Goal: Task Accomplishment & Management: Complete application form

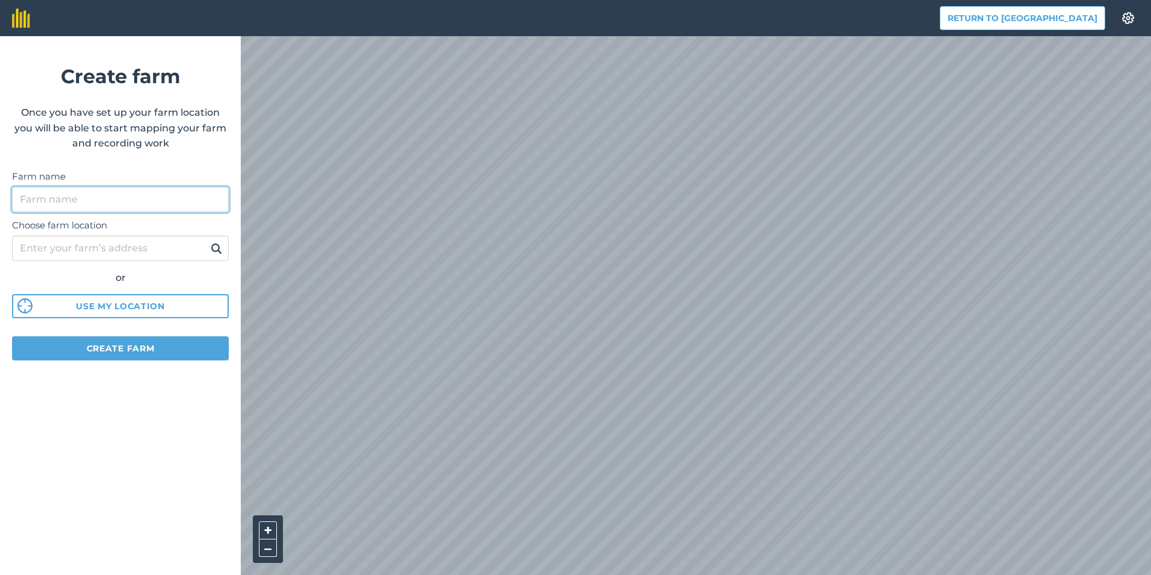
click at [157, 197] on input "Farm name" at bounding box center [120, 199] width 217 height 25
paste input "Kyiv"
type input "K"
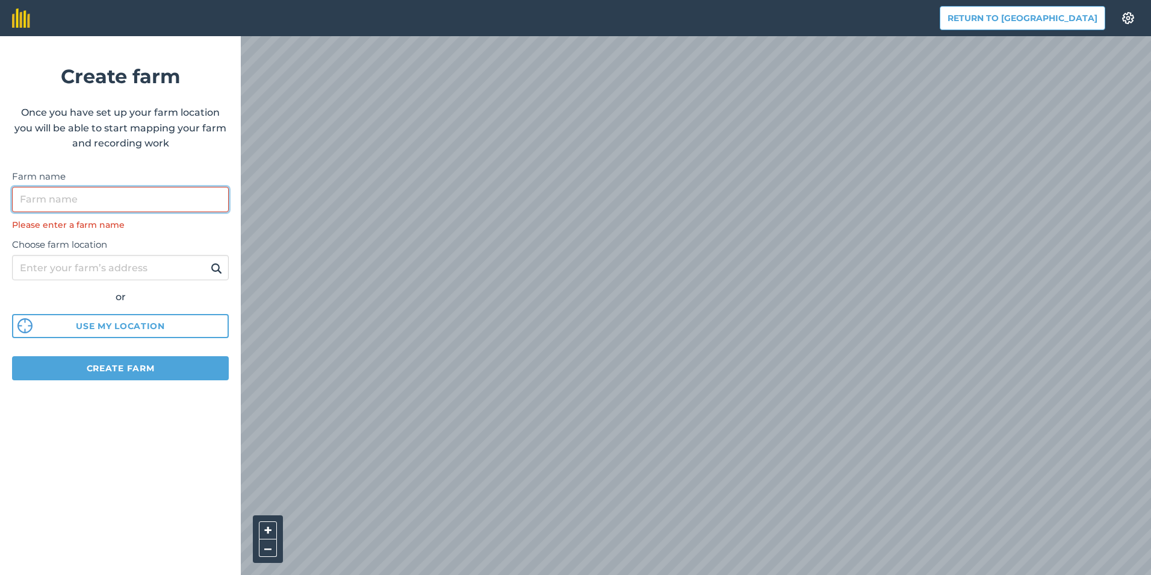
paste input "Kyiv"
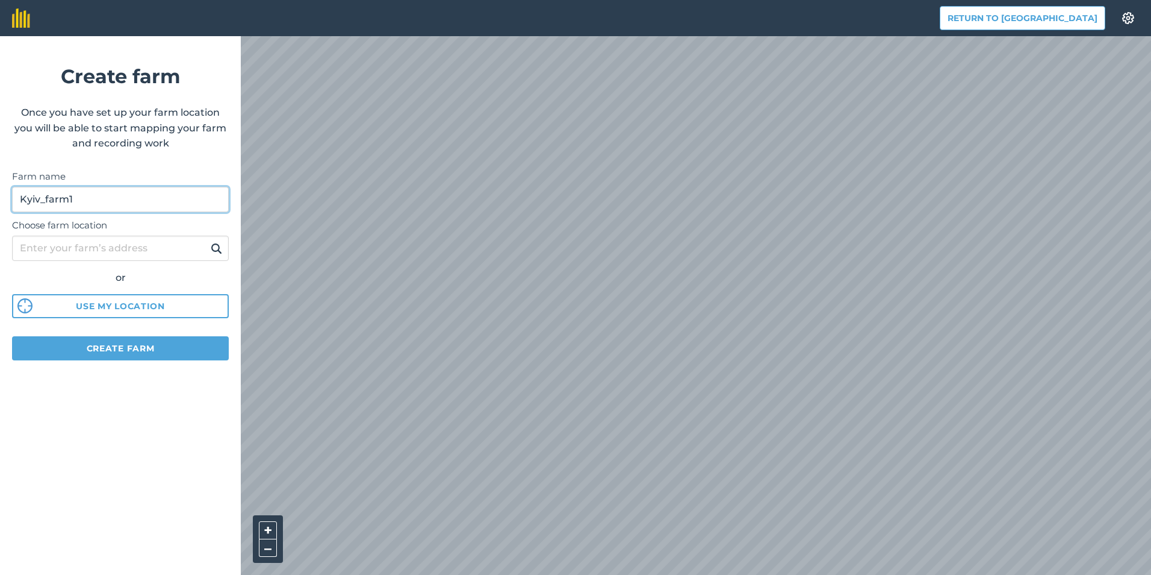
type input "Kyiv_farm1"
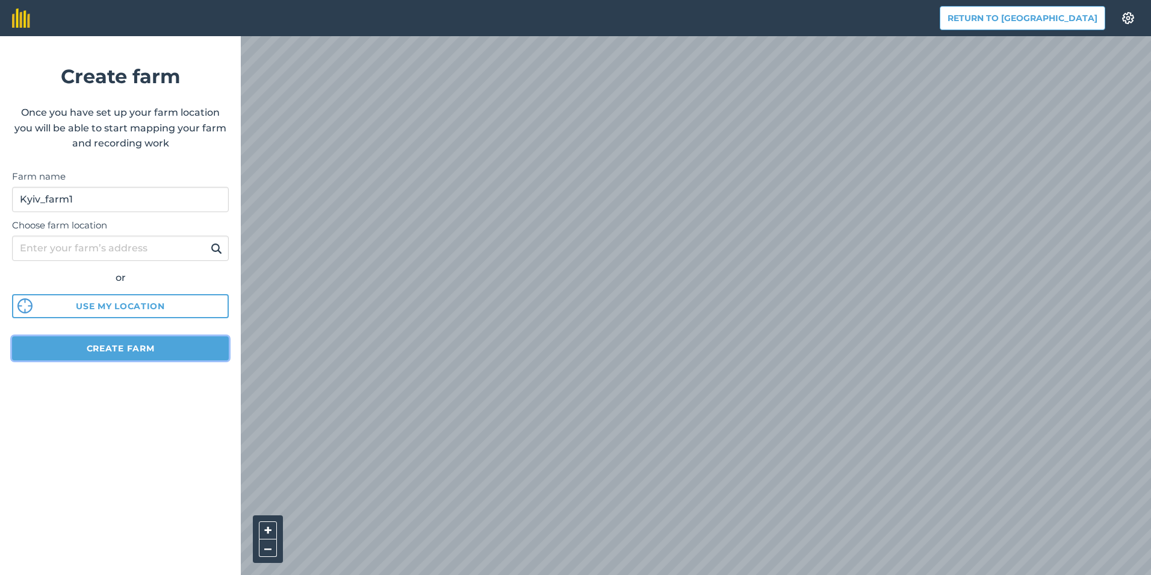
click at [161, 350] on button "Create farm" at bounding box center [120, 348] width 217 height 24
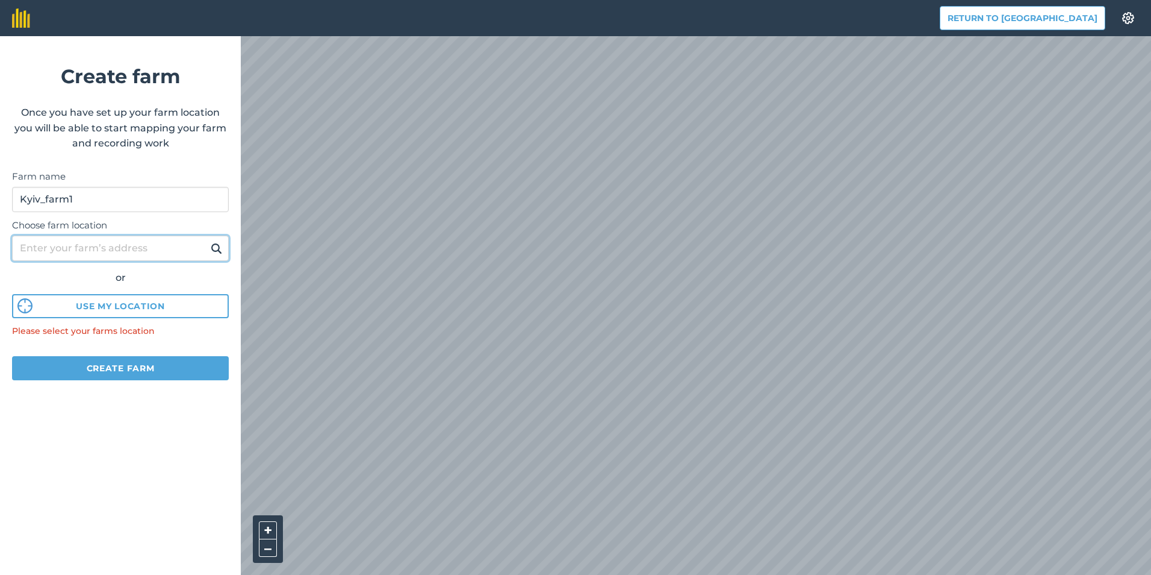
click at [110, 248] on input "Choose farm location" at bounding box center [120, 247] width 217 height 25
paste input "Kyiv"
type input "Kyiv"
click at [125, 371] on button "Create farm" at bounding box center [120, 368] width 217 height 24
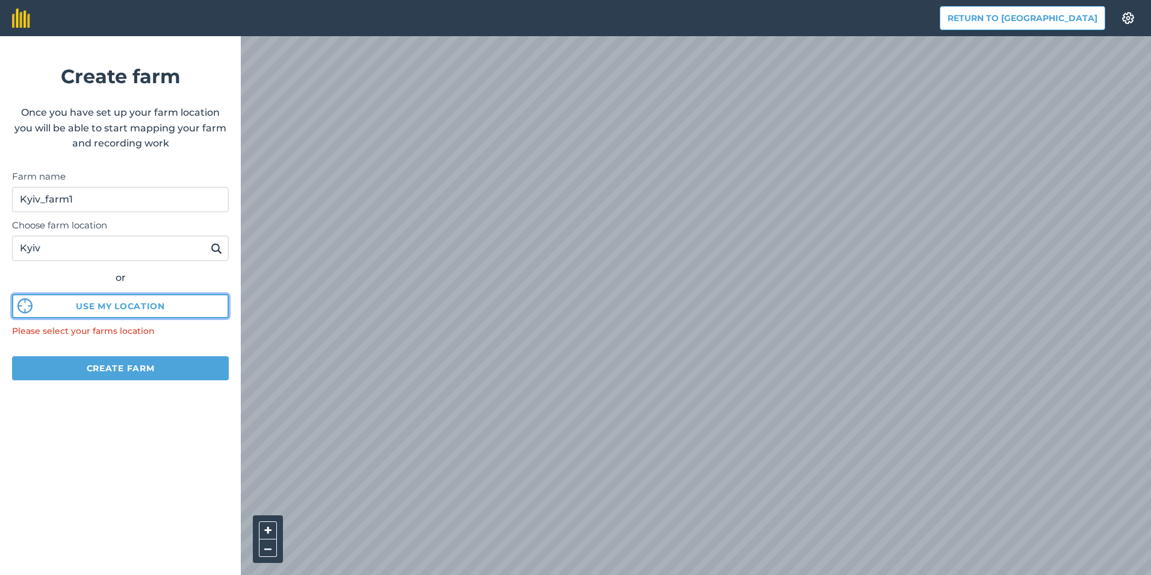
click at [123, 306] on button "Use my location" at bounding box center [120, 306] width 217 height 24
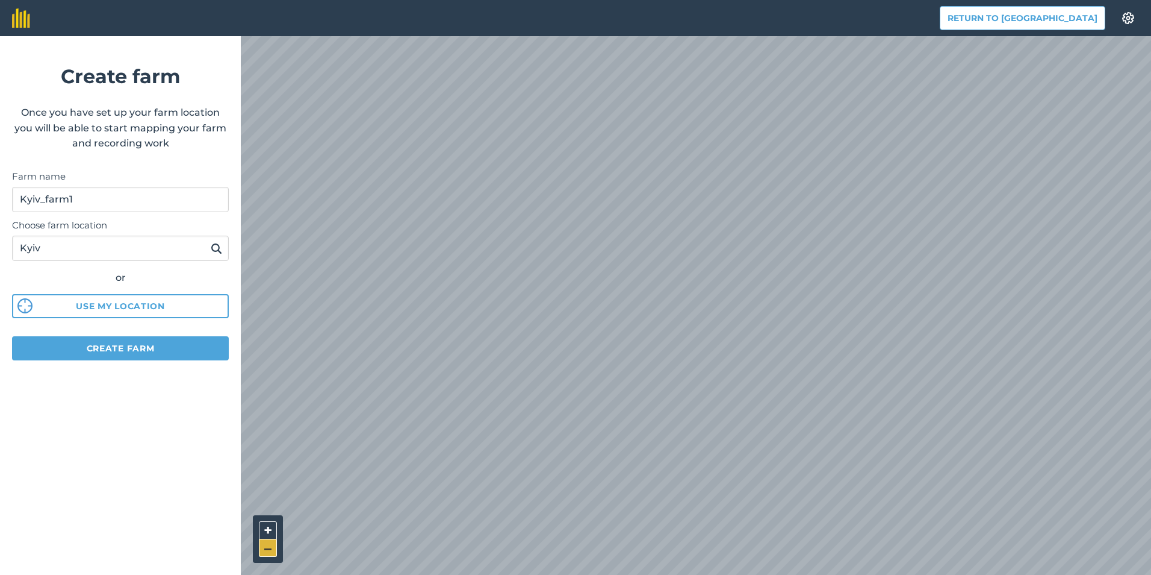
click at [270, 546] on button "–" at bounding box center [268, 547] width 18 height 17
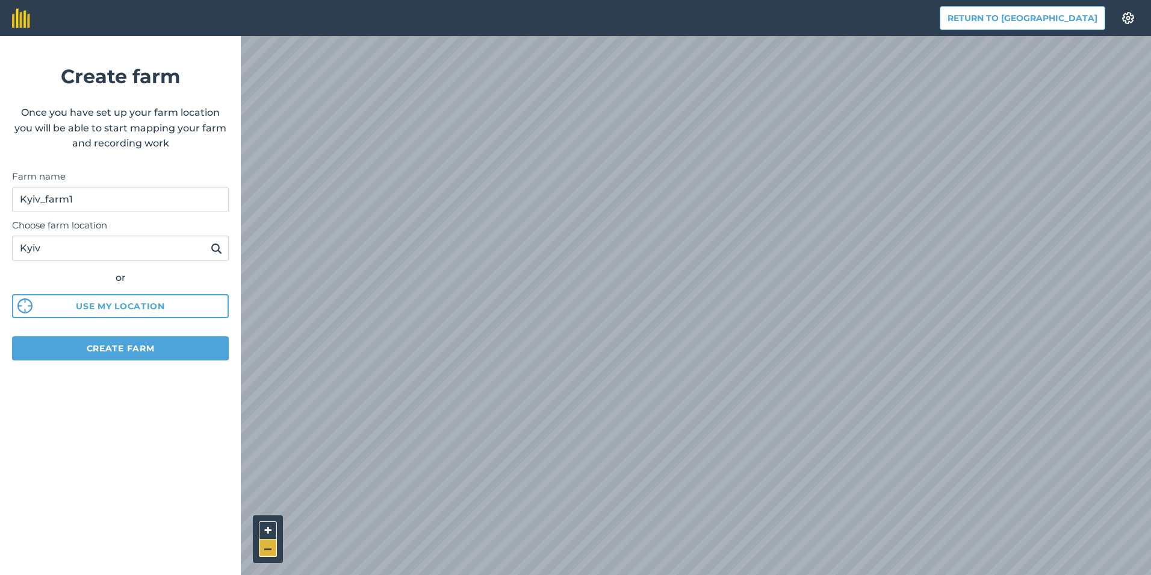
click at [270, 546] on button "–" at bounding box center [268, 547] width 18 height 17
click at [268, 546] on button "–" at bounding box center [268, 547] width 18 height 17
click at [267, 546] on button "–" at bounding box center [268, 547] width 18 height 17
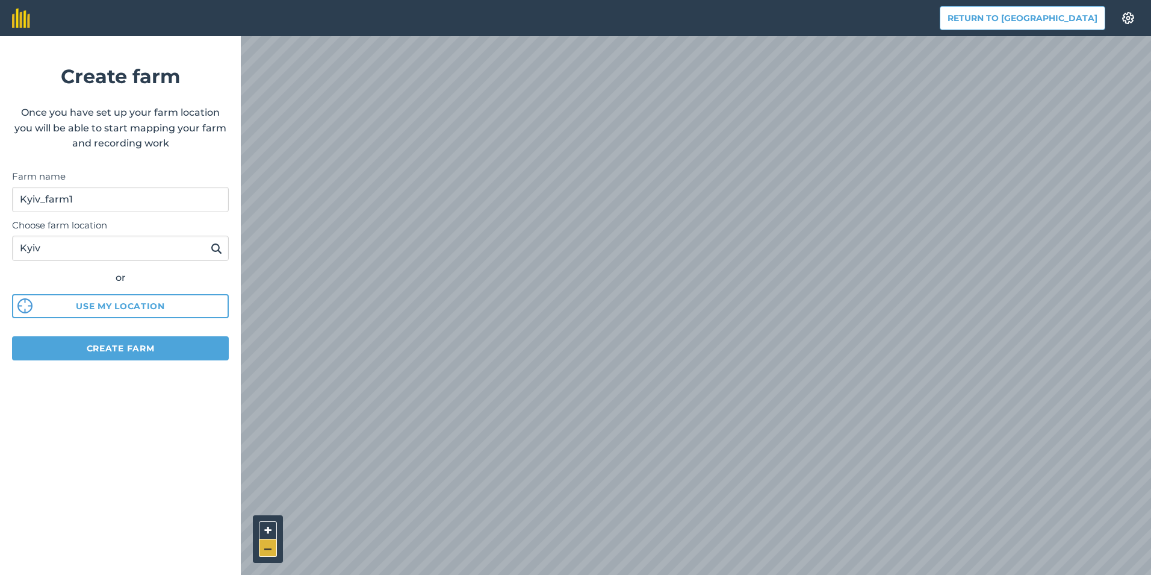
click at [267, 546] on button "–" at bounding box center [268, 547] width 18 height 17
click at [266, 546] on button "–" at bounding box center [268, 547] width 18 height 17
click at [265, 546] on button "–" at bounding box center [268, 547] width 18 height 17
click at [273, 529] on button "+" at bounding box center [268, 530] width 18 height 18
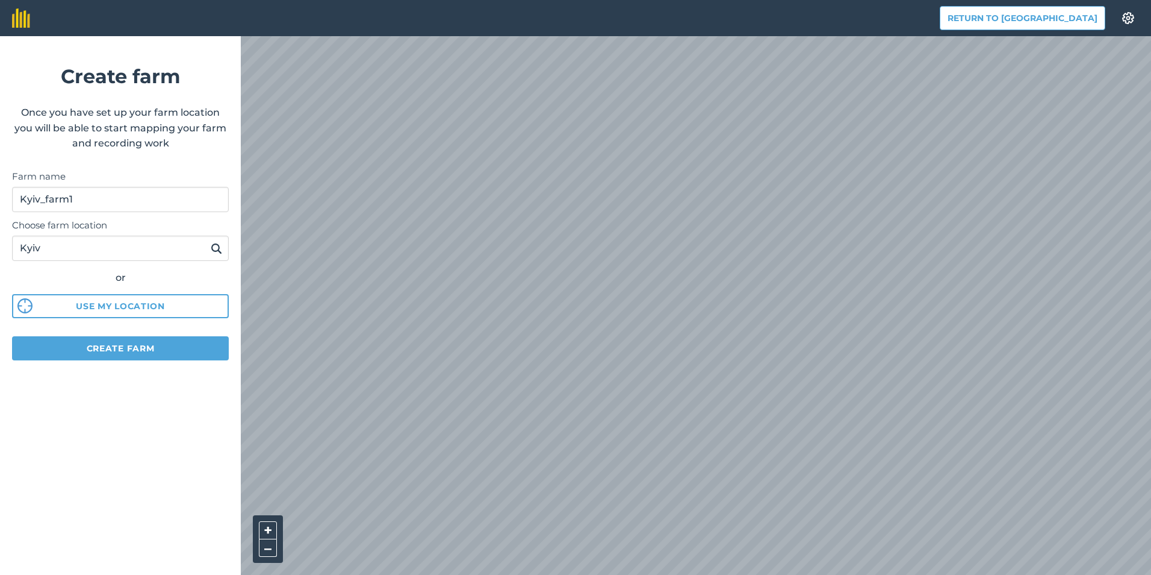
click at [220, 251] on img at bounding box center [216, 248] width 11 height 14
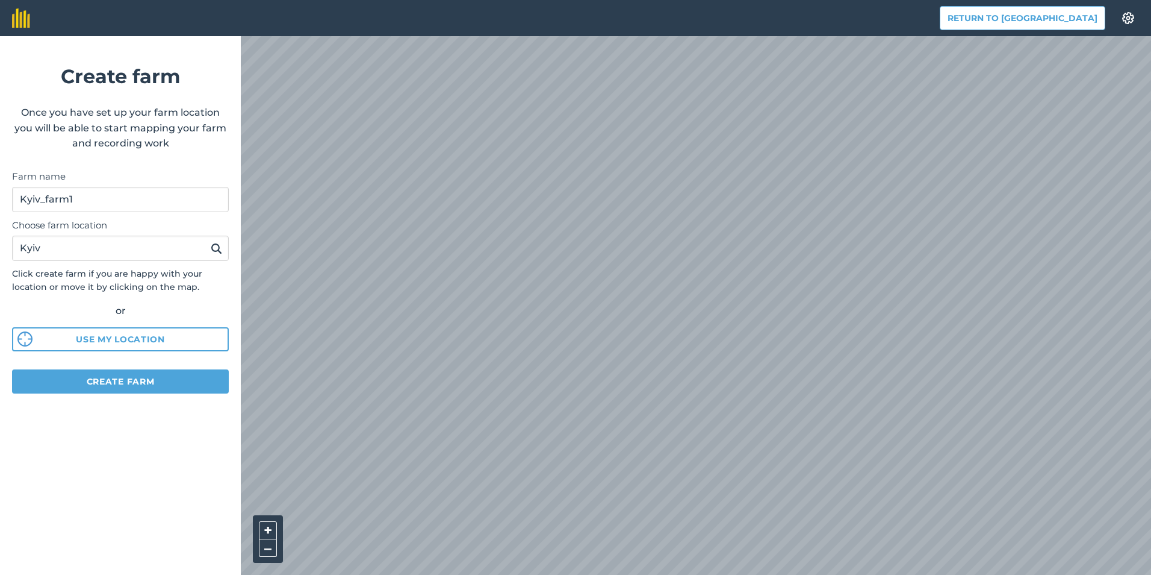
click at [165, 36] on div "Return to Agreena Settings Create farm Once you have set up your farm location …" at bounding box center [575, 18] width 1151 height 36
click at [272, 548] on button "–" at bounding box center [268, 547] width 18 height 17
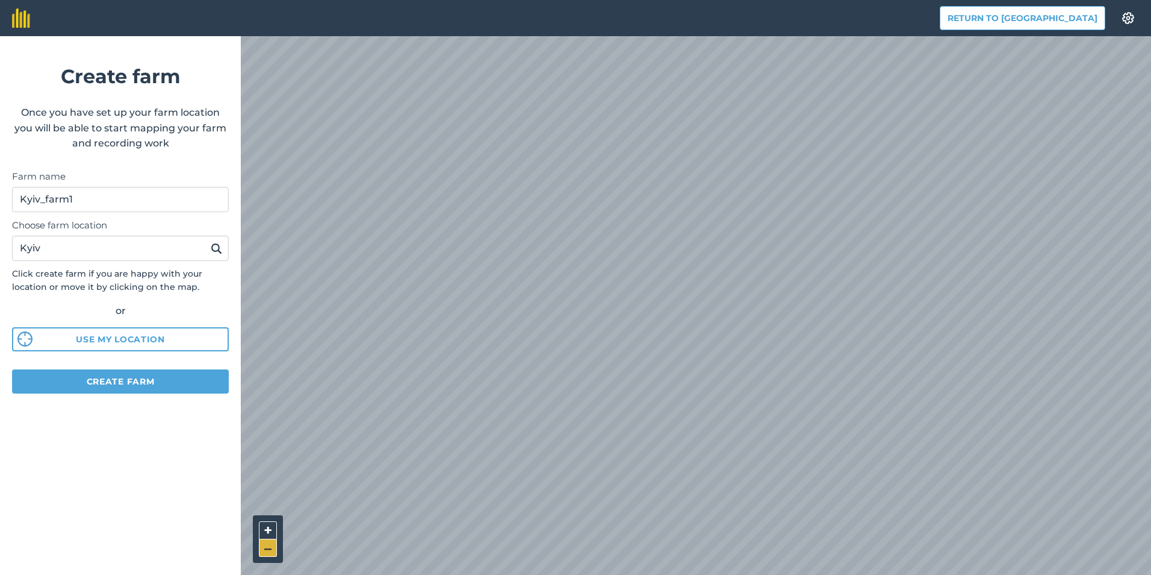
click at [272, 548] on button "–" at bounding box center [268, 547] width 18 height 17
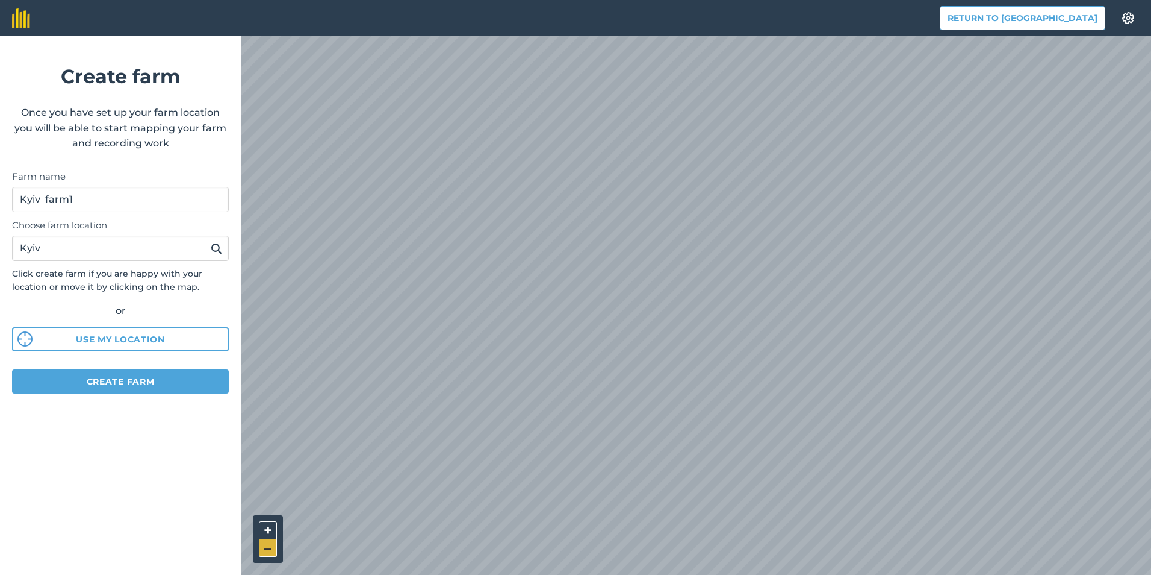
click at [272, 547] on button "–" at bounding box center [268, 547] width 18 height 17
click at [110, 251] on input "Kyiv" at bounding box center [120, 247] width 217 height 25
click at [92, 36] on div "Return to Agreena Settings Create farm Once you have set up your farm location …" at bounding box center [575, 18] width 1151 height 36
click at [0, 513] on html "Return to Agreena Settings Create farm Once you have set up your farm location …" at bounding box center [575, 287] width 1151 height 575
click at [1068, 10] on button "Return to [GEOGRAPHIC_DATA]" at bounding box center [1023, 18] width 166 height 24
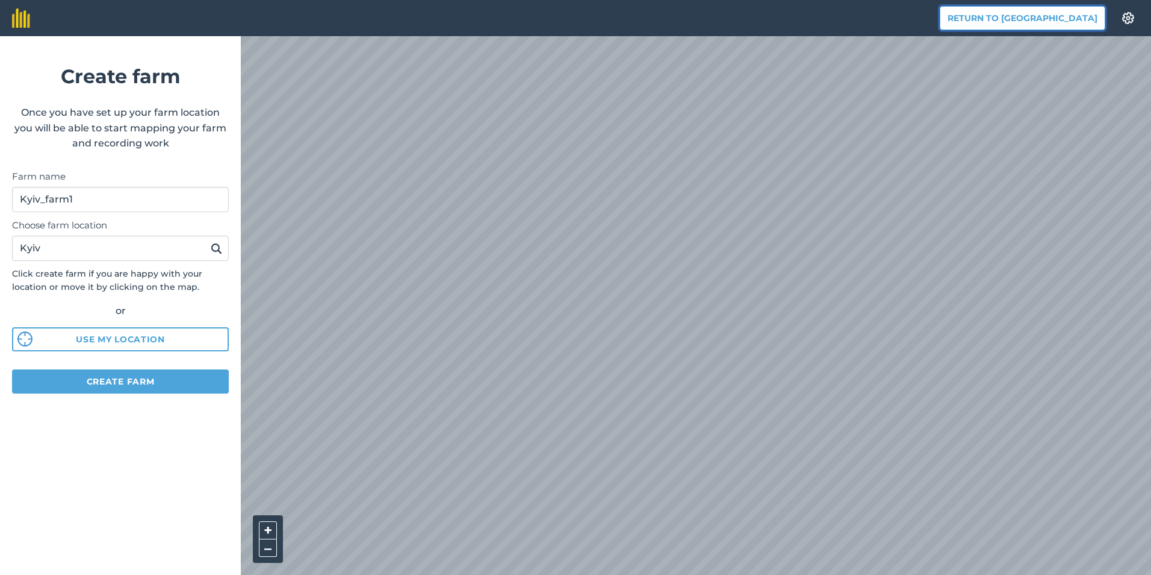
click at [1026, 16] on button "Return to [GEOGRAPHIC_DATA]" at bounding box center [1023, 18] width 166 height 24
